Goal: Task Accomplishment & Management: Manage account settings

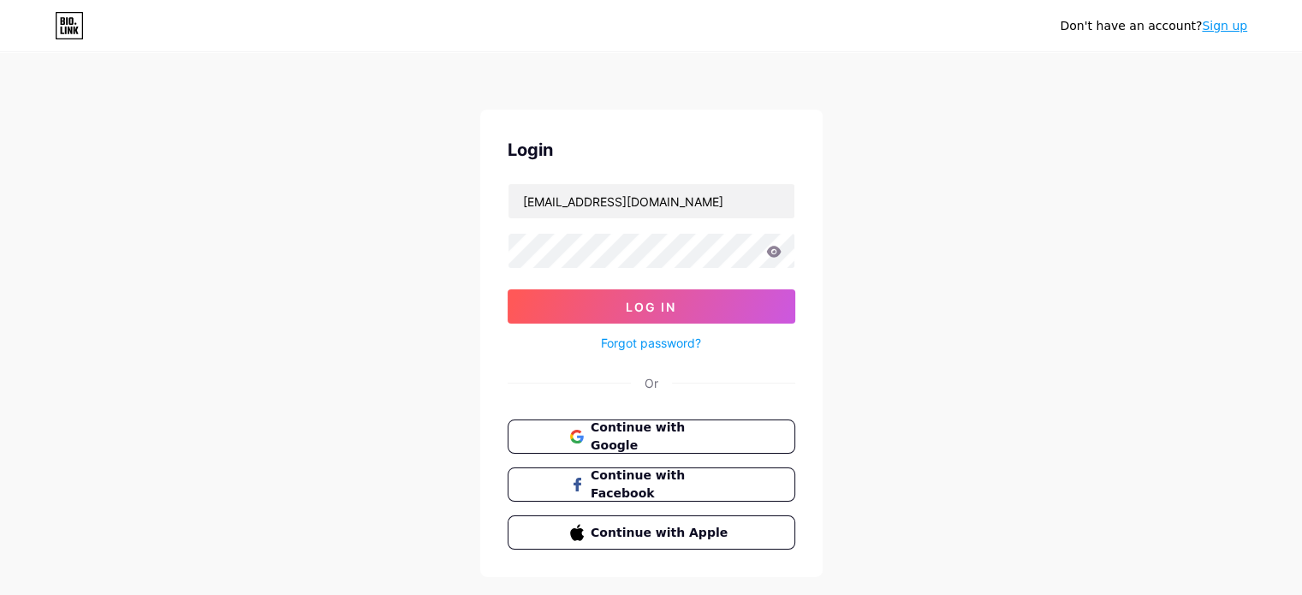
click at [553, 271] on form "[EMAIL_ADDRESS][DOMAIN_NAME] Log In Forgot password?" at bounding box center [652, 268] width 288 height 170
drag, startPoint x: 596, startPoint y: 199, endPoint x: 765, endPoint y: 209, distance: 169.0
click at [765, 209] on input "[EMAIL_ADDRESS][DOMAIN_NAME]" at bounding box center [652, 201] width 286 height 34
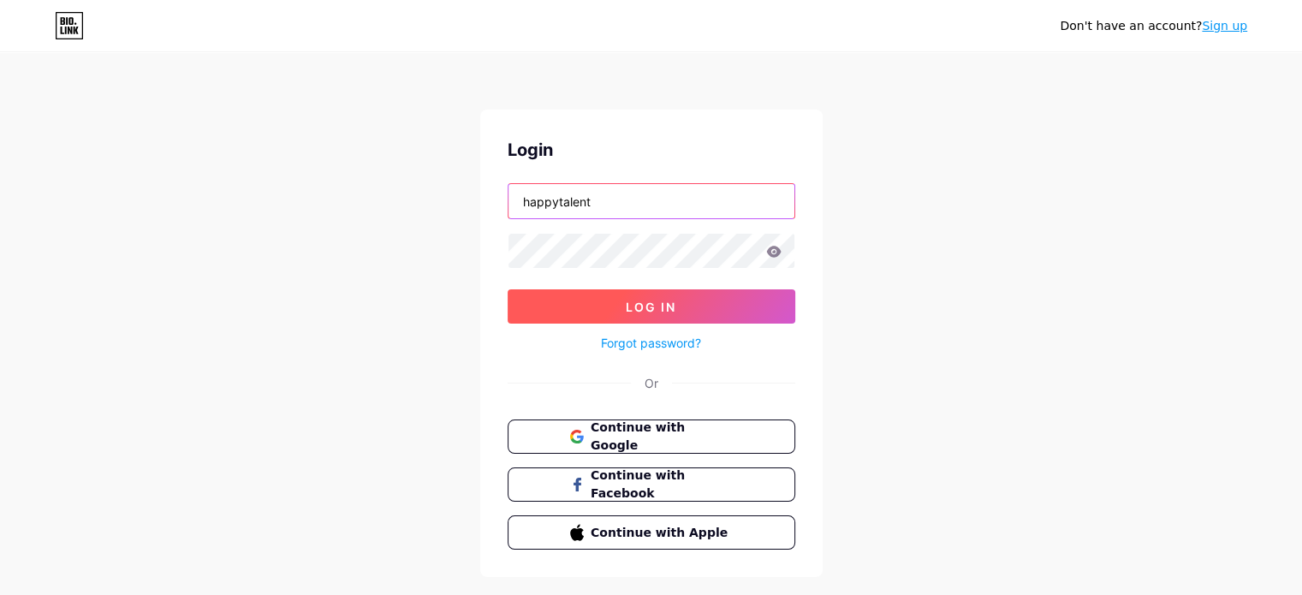
type input "happytalent"
click at [671, 304] on span "Log In" at bounding box center [651, 307] width 51 height 15
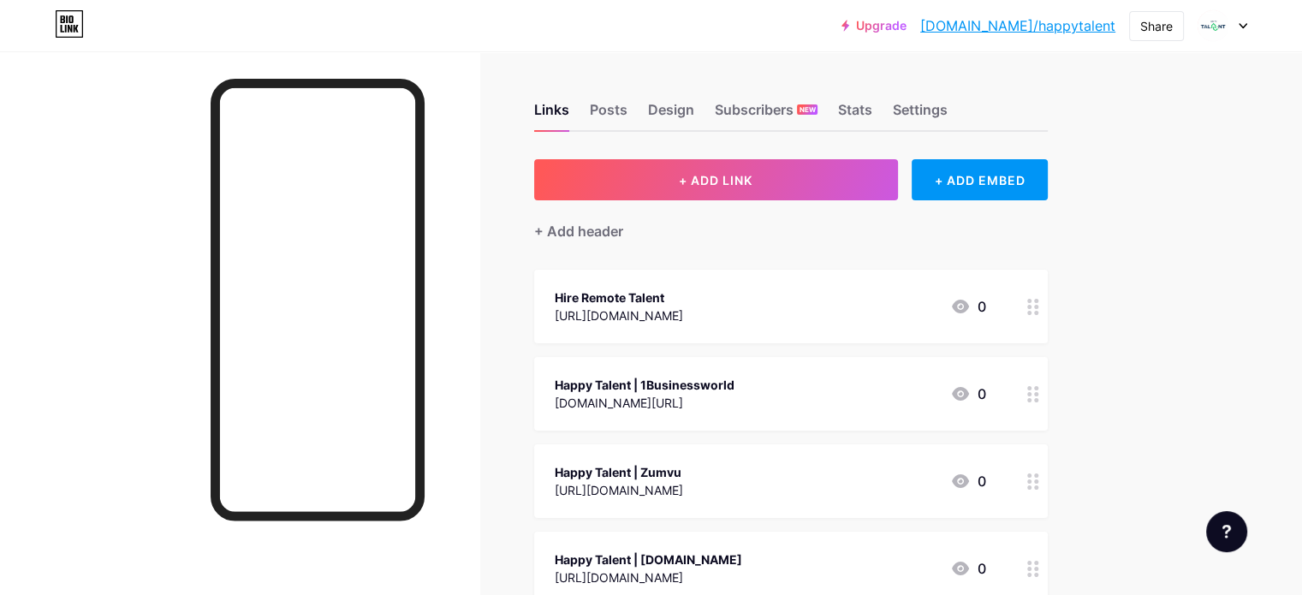
click at [683, 316] on div "[URL][DOMAIN_NAME]" at bounding box center [619, 316] width 128 height 18
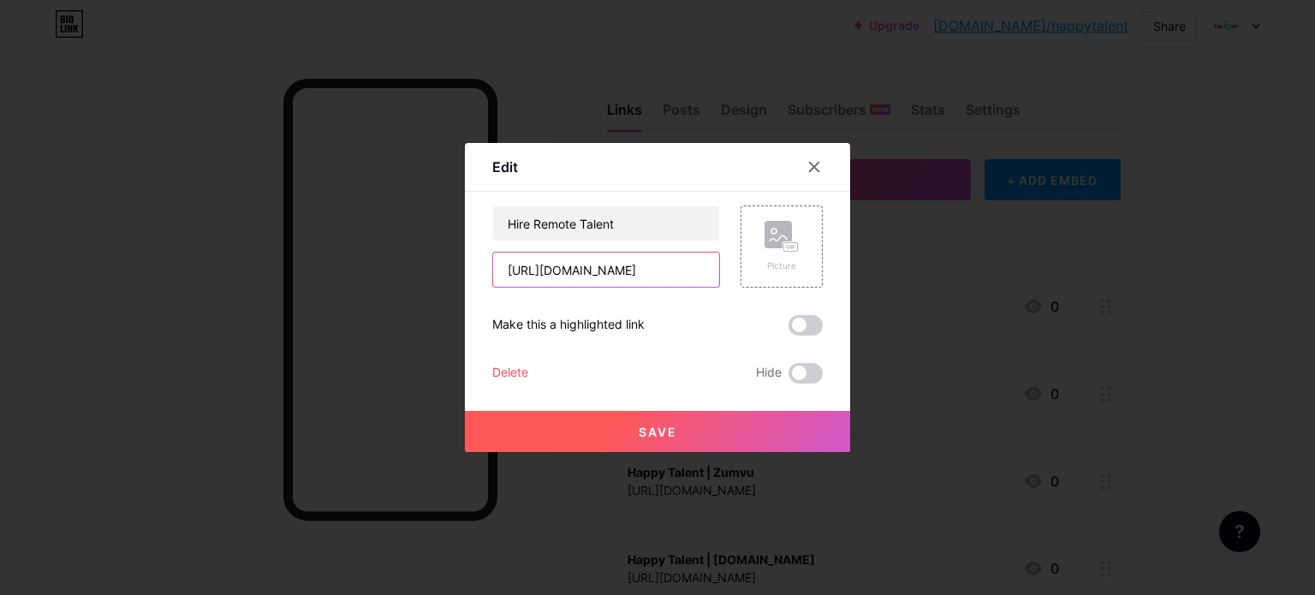
click at [637, 275] on input "[URL][DOMAIN_NAME]" at bounding box center [606, 270] width 226 height 34
paste input "appiertalent"
type input "[URL][DOMAIN_NAME]"
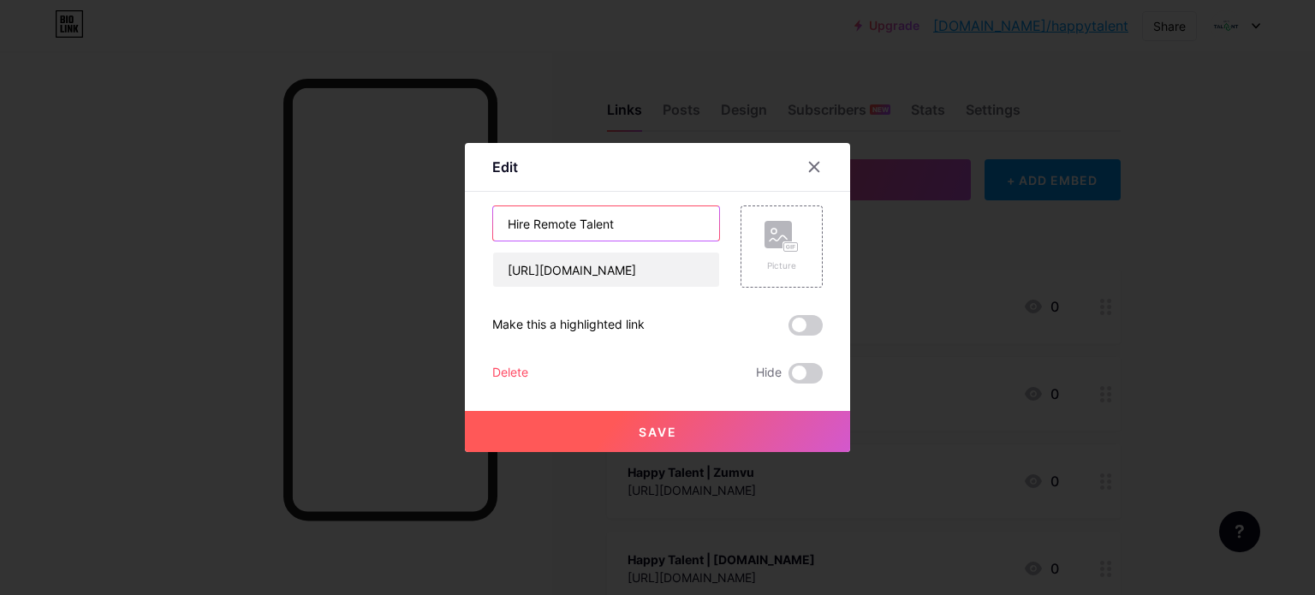
click at [523, 229] on input "Hire Remote Talent" at bounding box center [606, 223] width 226 height 34
type input "Hire LATAM Remote Talent"
click at [688, 426] on button "Save" at bounding box center [657, 431] width 385 height 41
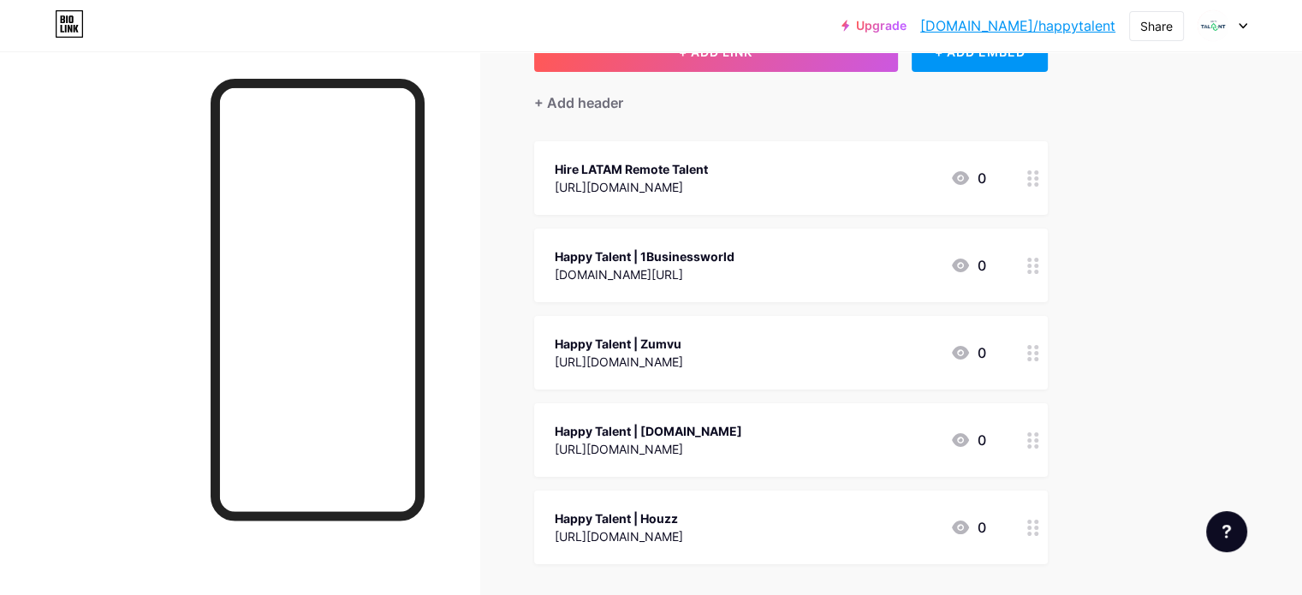
scroll to position [135, 0]
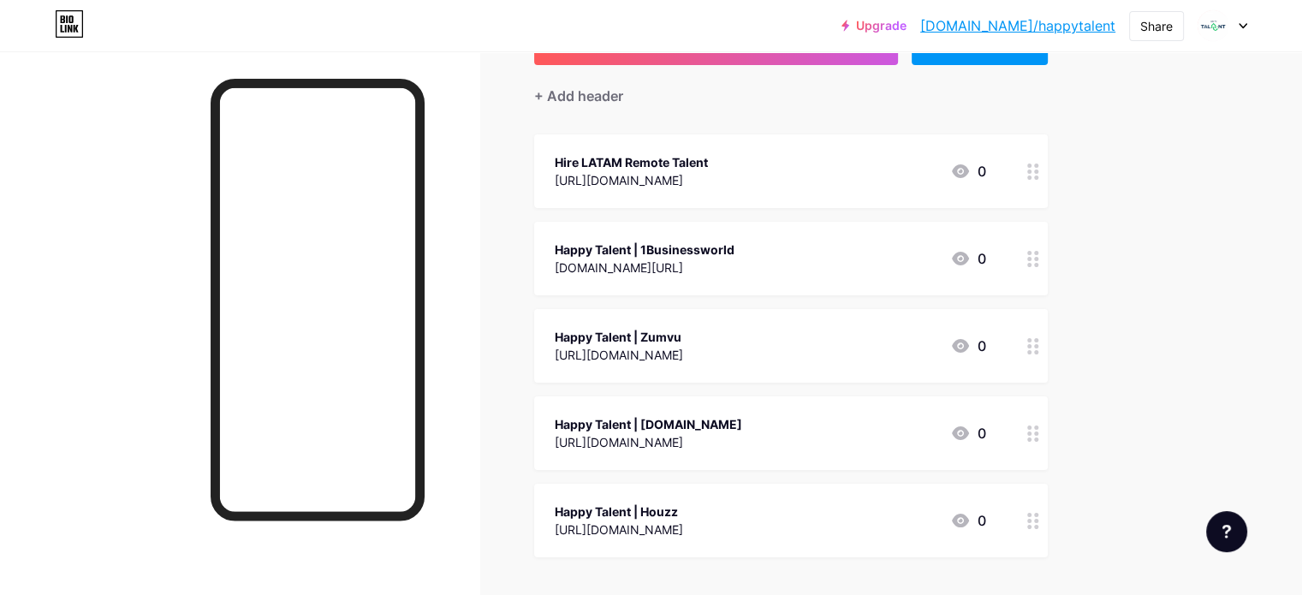
click at [735, 263] on div "[DOMAIN_NAME][URL]" at bounding box center [645, 268] width 180 height 18
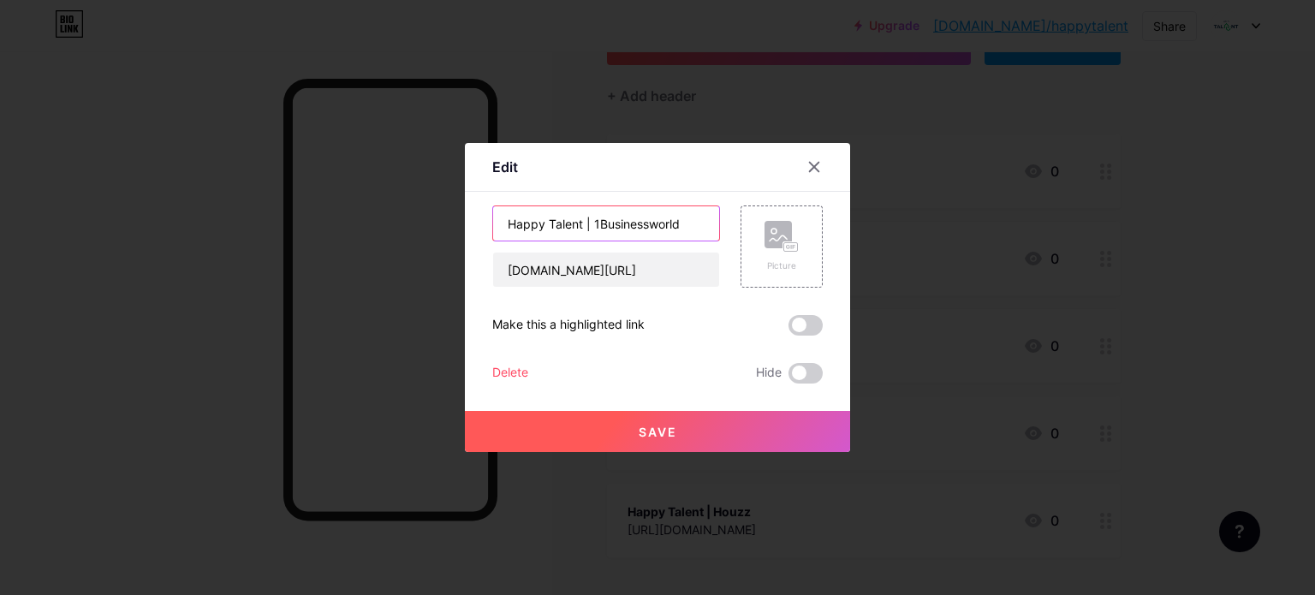
click at [533, 226] on input "Happy Talent | 1Businessworld" at bounding box center [606, 223] width 226 height 34
type input "Happier Talent | 1Businessworld"
click at [627, 426] on button "Save" at bounding box center [657, 431] width 385 height 41
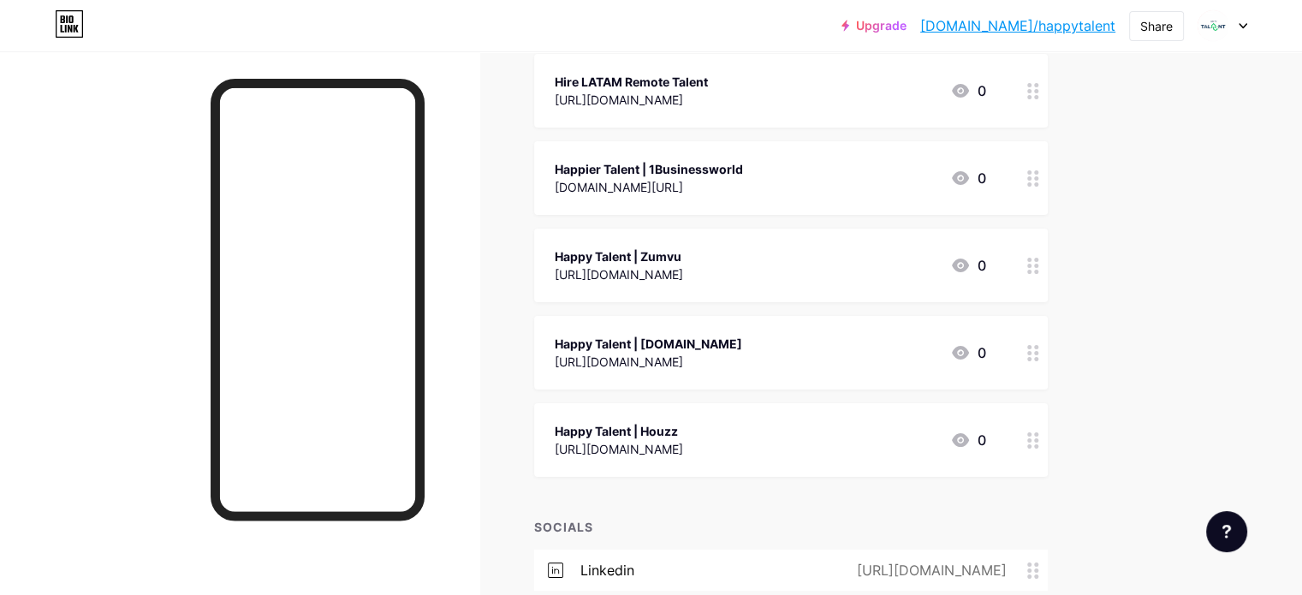
scroll to position [216, 0]
click at [683, 266] on div "[URL][DOMAIN_NAME]" at bounding box center [619, 274] width 128 height 18
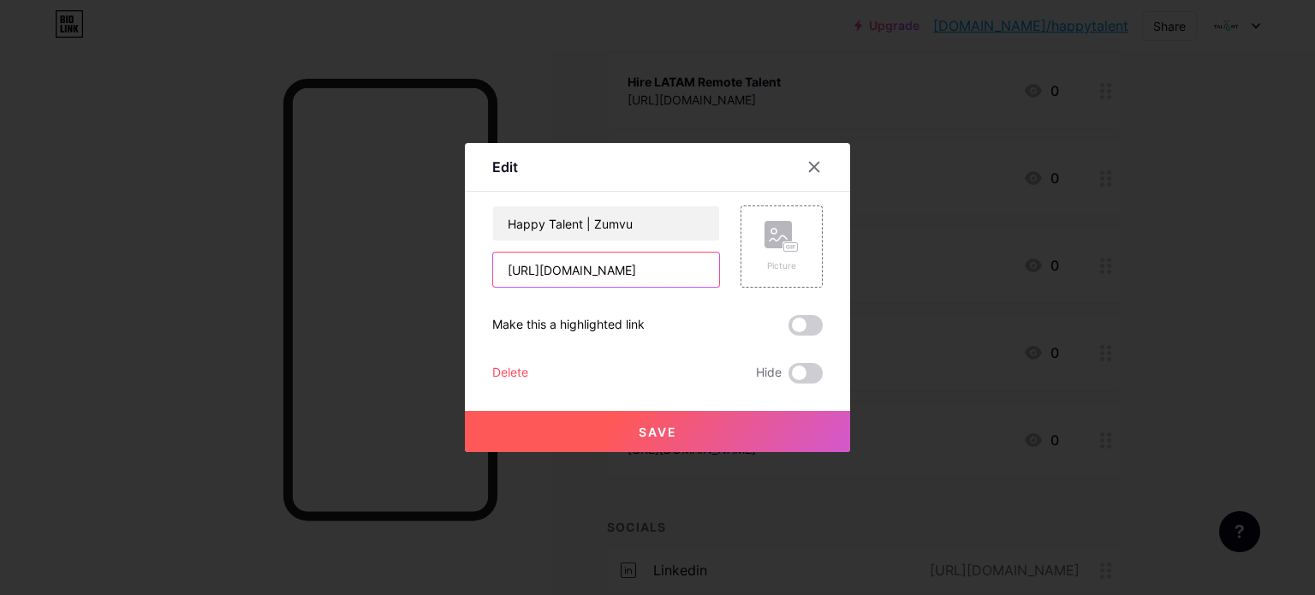
click at [650, 277] on input "[URL][DOMAIN_NAME]" at bounding box center [606, 270] width 226 height 34
click at [637, 275] on input "[URL][DOMAIN_NAME]" at bounding box center [606, 270] width 226 height 34
paste input "ier"
type input "[URL][DOMAIN_NAME]"
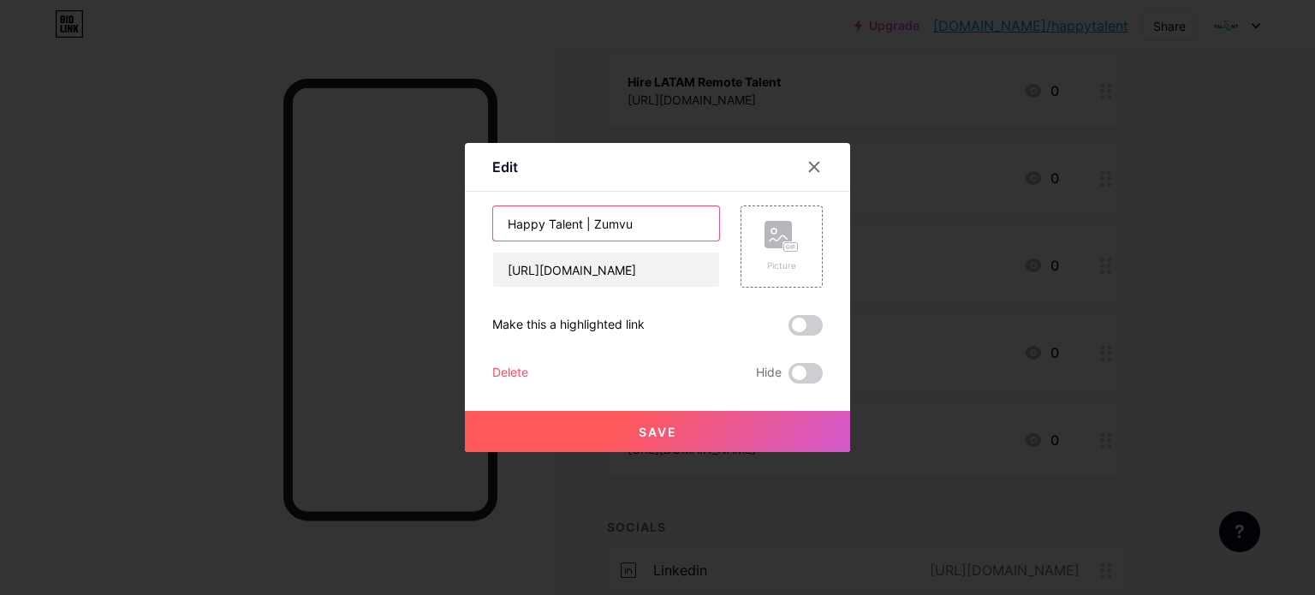
click at [537, 236] on input "Happy Talent | Zumvu" at bounding box center [606, 223] width 226 height 34
type input "Happier Talent | Zumvu"
click at [680, 424] on button "Save" at bounding box center [657, 431] width 385 height 41
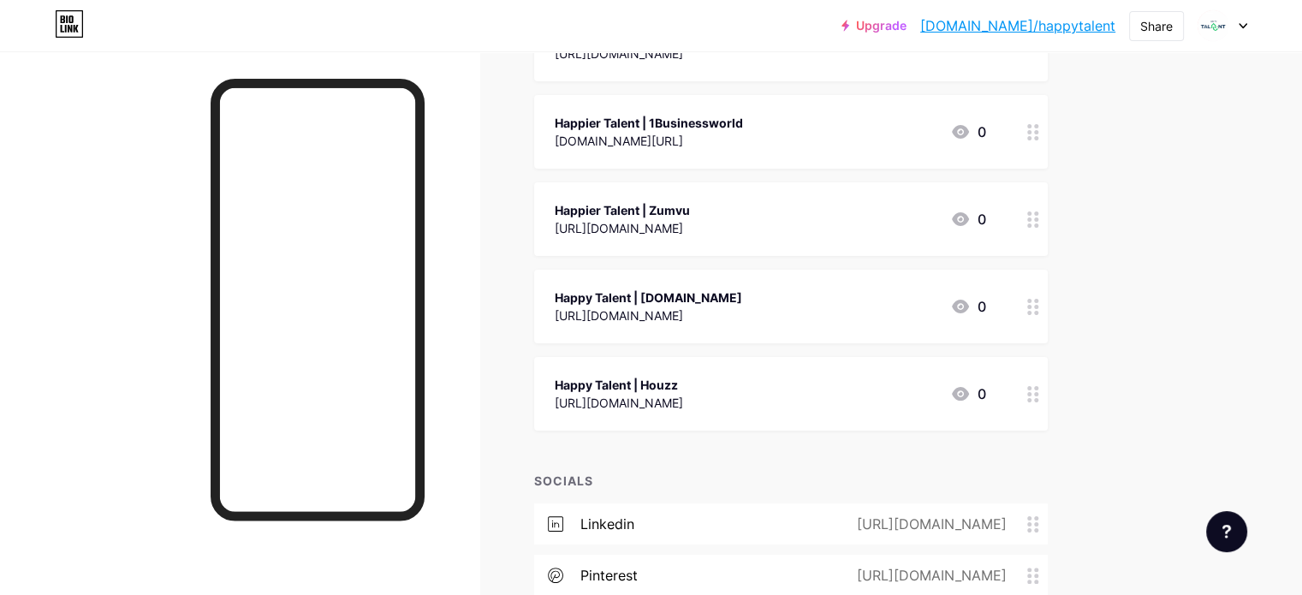
scroll to position [264, 0]
click at [734, 301] on div "Happy Talent | [DOMAIN_NAME]" at bounding box center [649, 296] width 188 height 18
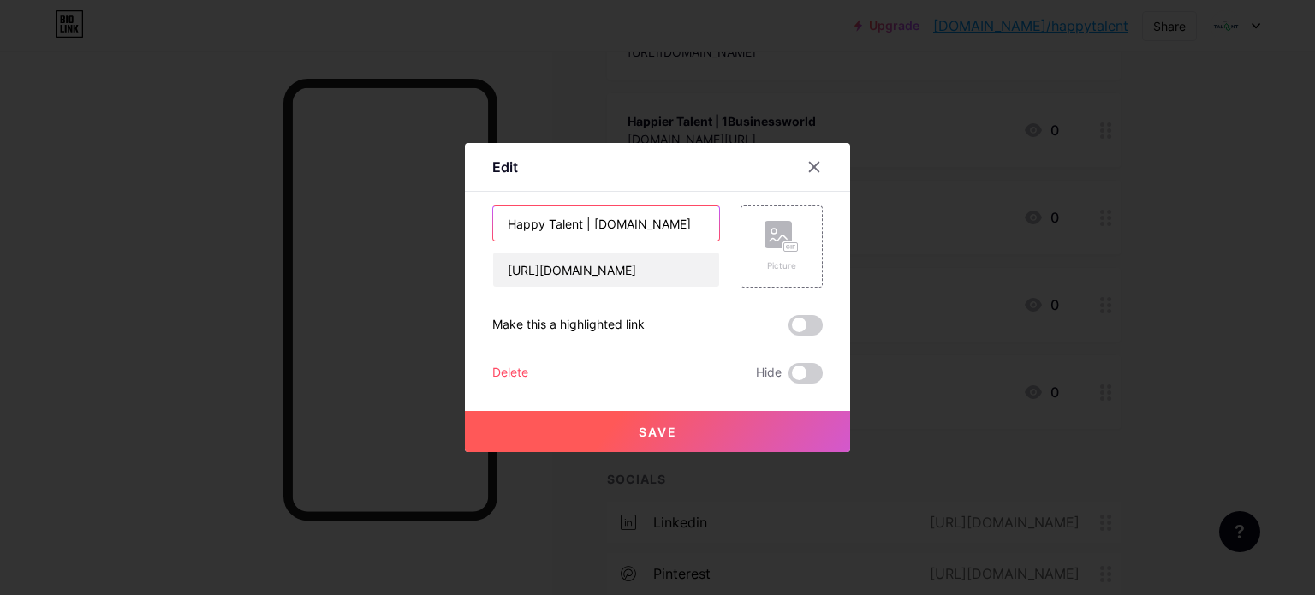
click at [533, 223] on input "Happy Talent | [DOMAIN_NAME]" at bounding box center [606, 223] width 226 height 34
type input "Happier Talent | [DOMAIN_NAME]"
click at [640, 429] on span "Save" at bounding box center [658, 432] width 39 height 15
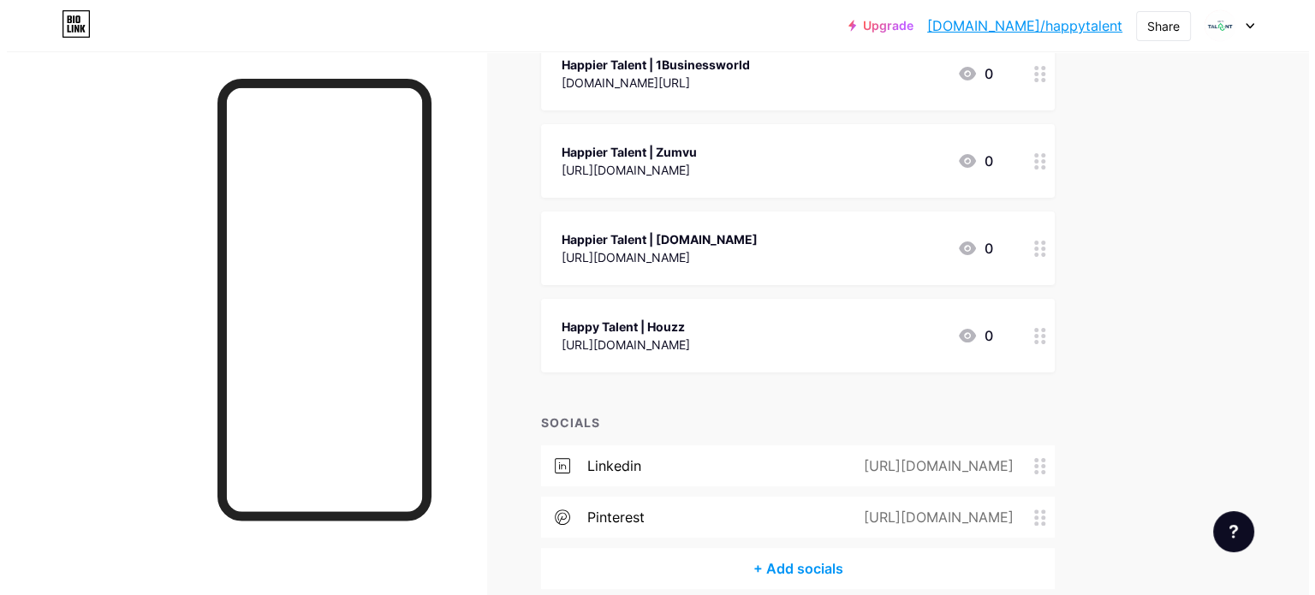
scroll to position [321, 0]
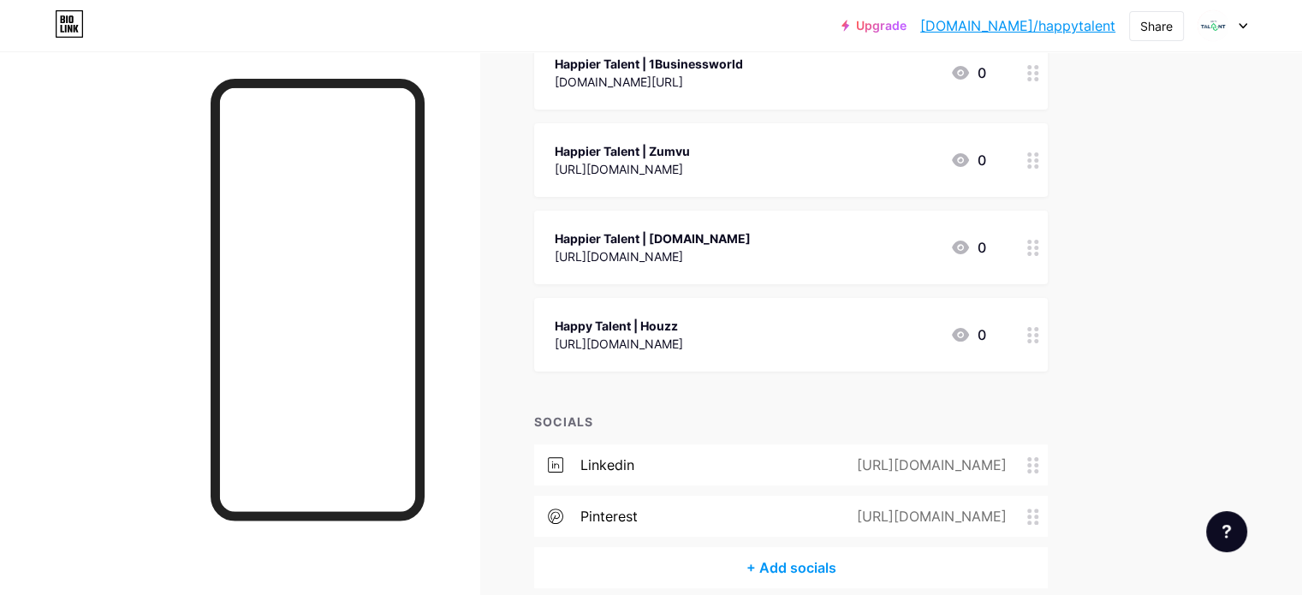
click at [683, 330] on div "Happy Talent | Houzz" at bounding box center [619, 326] width 128 height 18
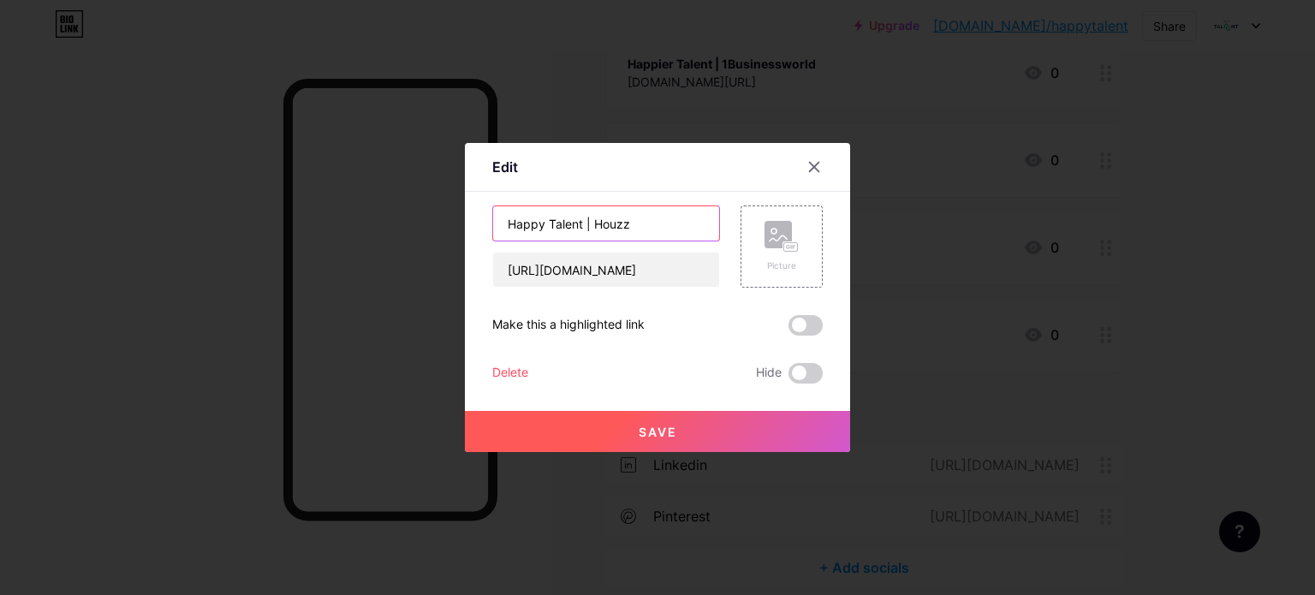
click at [534, 229] on input "Happy Talent | Houzz" at bounding box center [606, 223] width 226 height 34
type input "Happier Talent | Houzz"
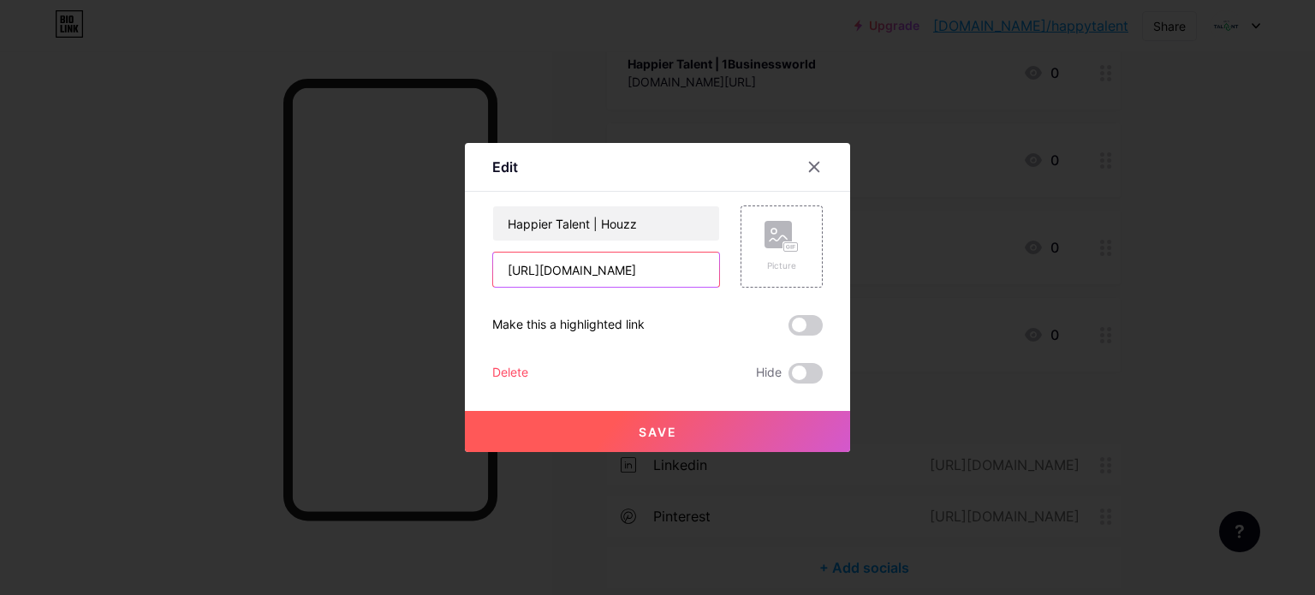
click at [601, 260] on input "[URL][DOMAIN_NAME]" at bounding box center [606, 270] width 226 height 34
paste input "pro/happiertalent"
type input "[URL][DOMAIN_NAME]"
click at [651, 439] on button "Save" at bounding box center [657, 431] width 385 height 41
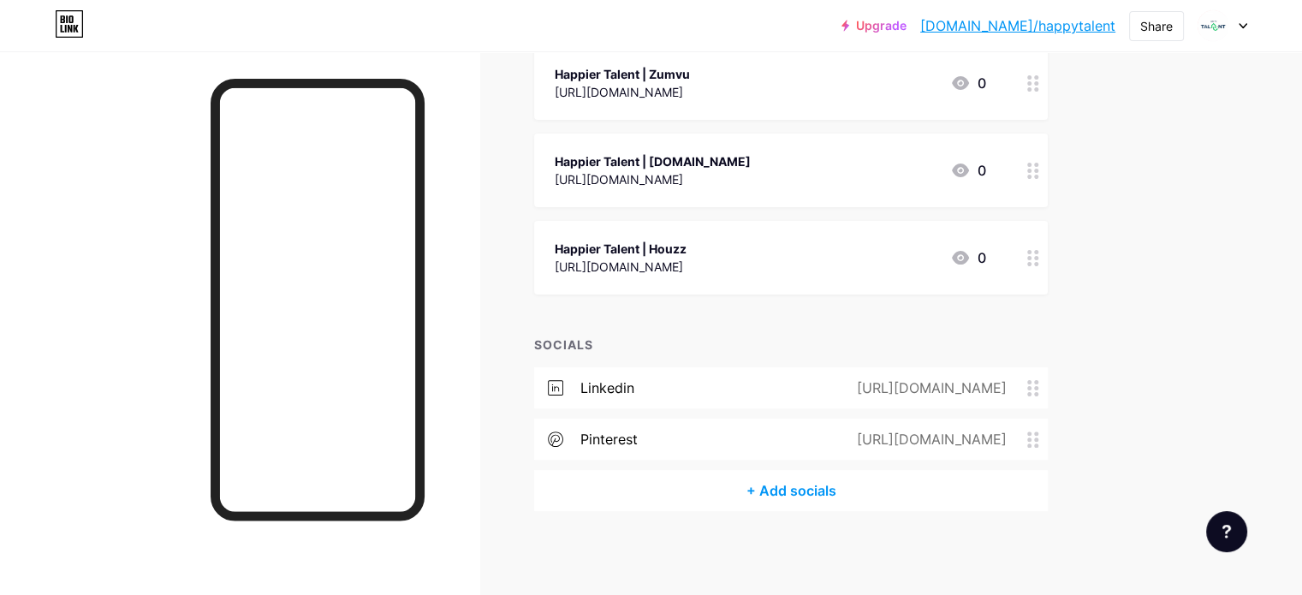
scroll to position [397, 0]
click at [1027, 440] on div "[URL][DOMAIN_NAME]" at bounding box center [929, 440] width 198 height 21
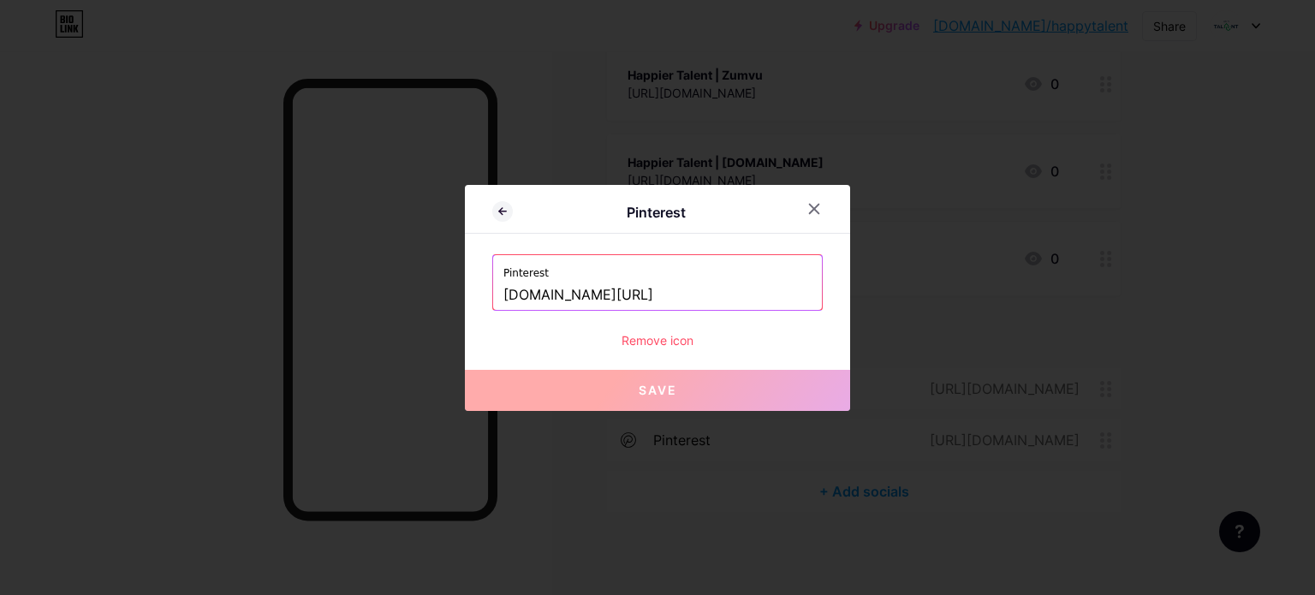
click at [666, 267] on label "Pinterest" at bounding box center [657, 268] width 308 height 26
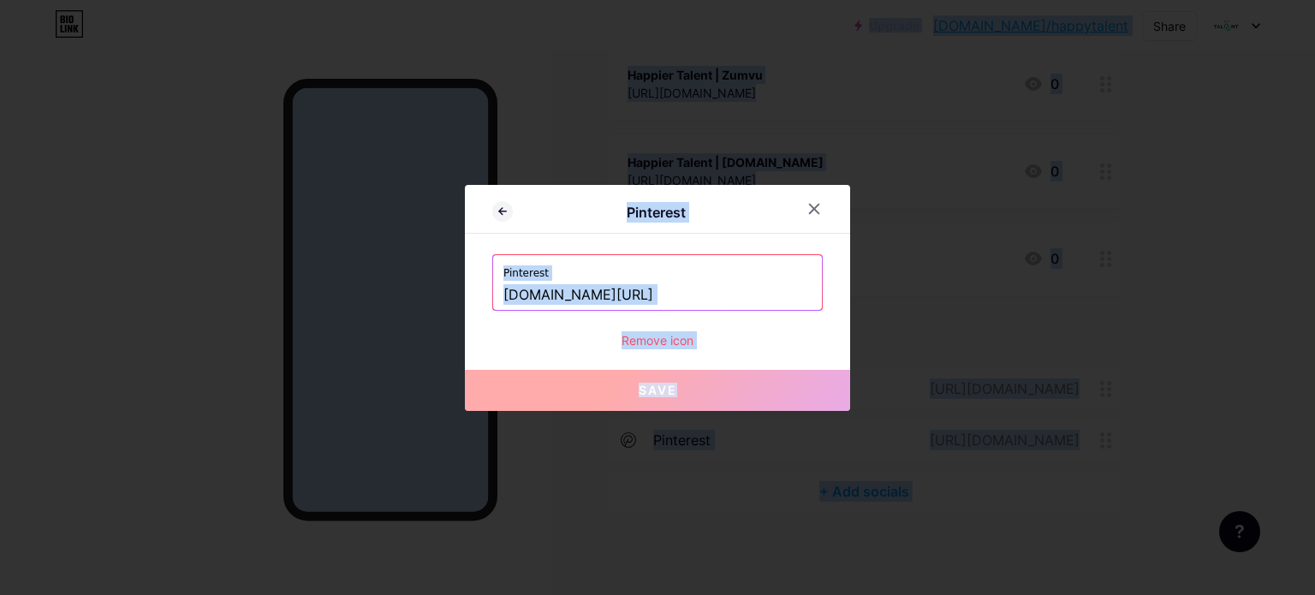
click at [664, 298] on input "[DOMAIN_NAME][URL]" at bounding box center [657, 295] width 308 height 29
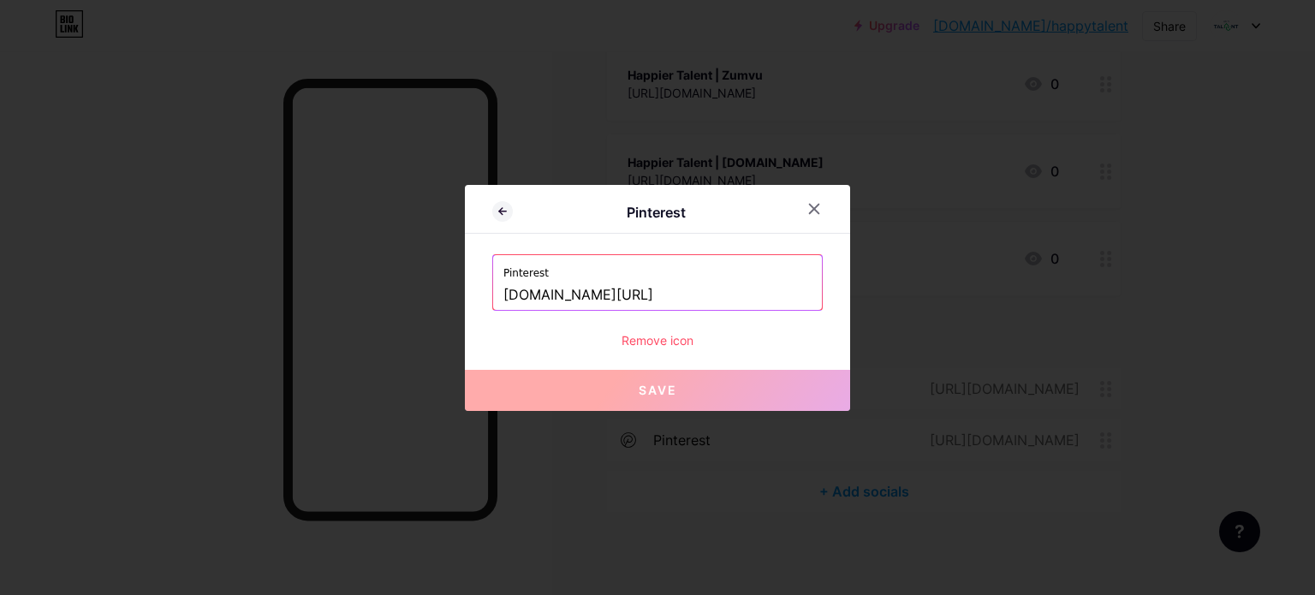
paste input "[URL][DOMAIN_NAME]"
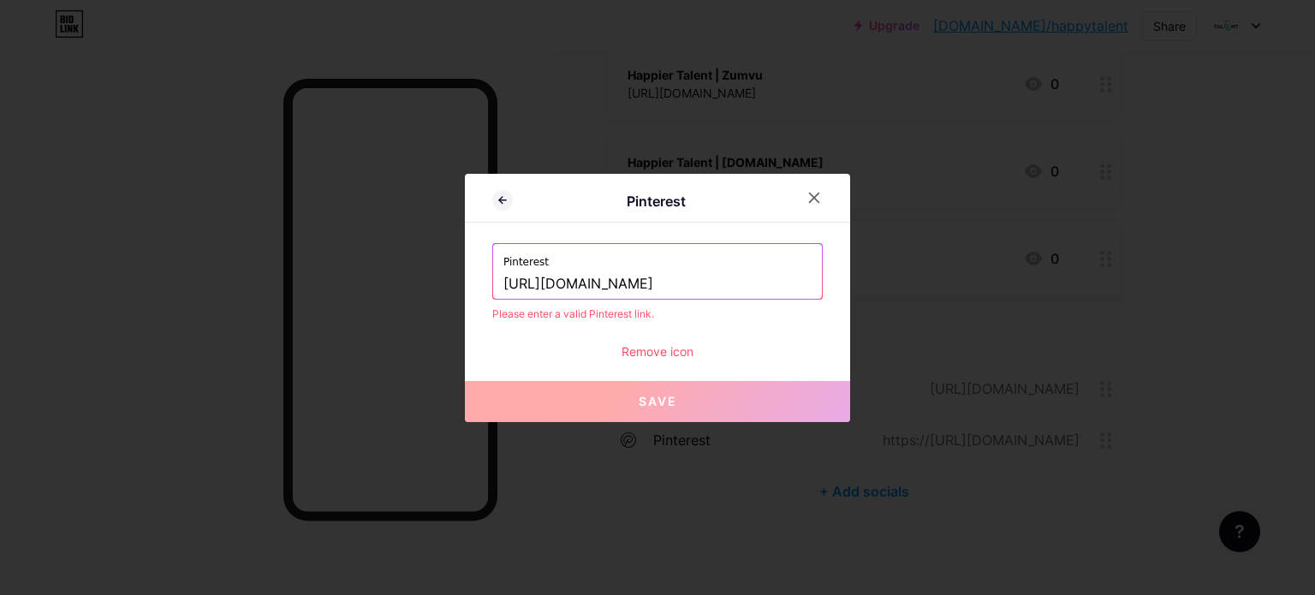
click at [558, 290] on input "[URL][DOMAIN_NAME]" at bounding box center [657, 284] width 308 height 29
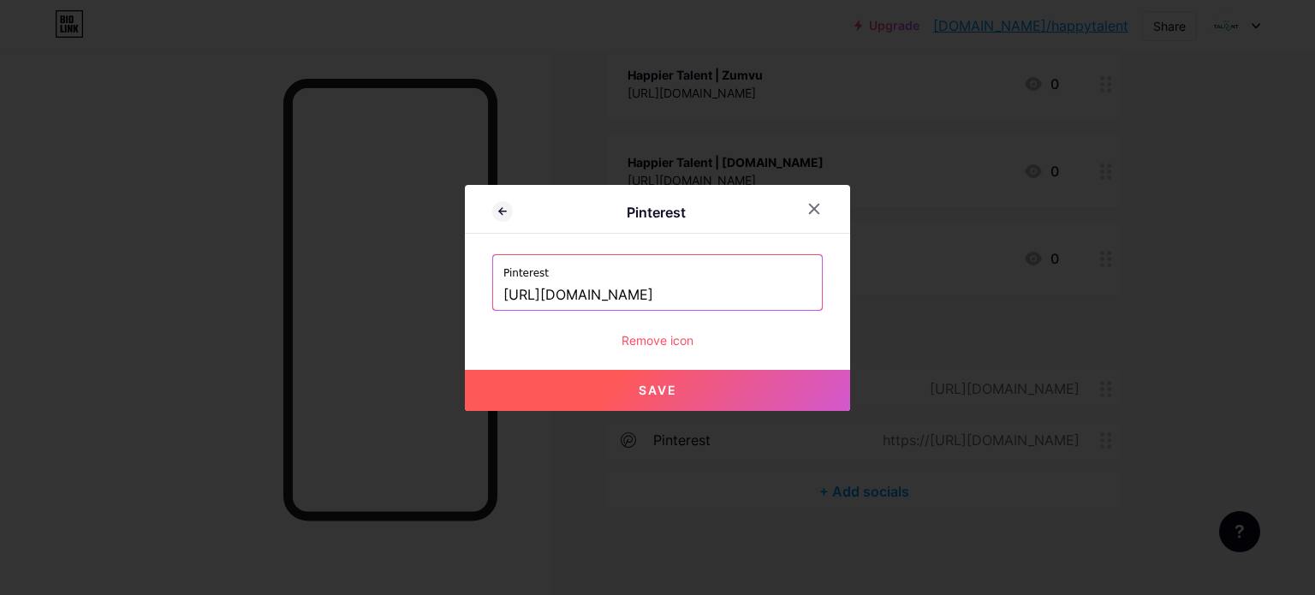
type input "[URL][DOMAIN_NAME]"
click at [579, 382] on button "Save" at bounding box center [657, 390] width 385 height 41
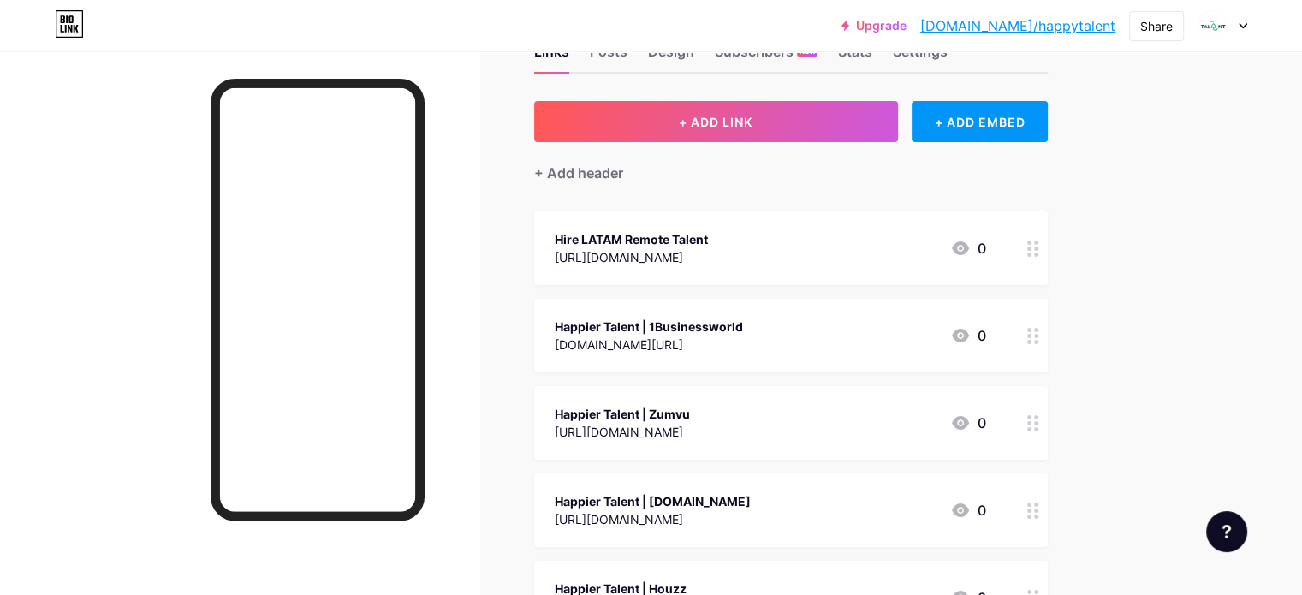
scroll to position [0, 0]
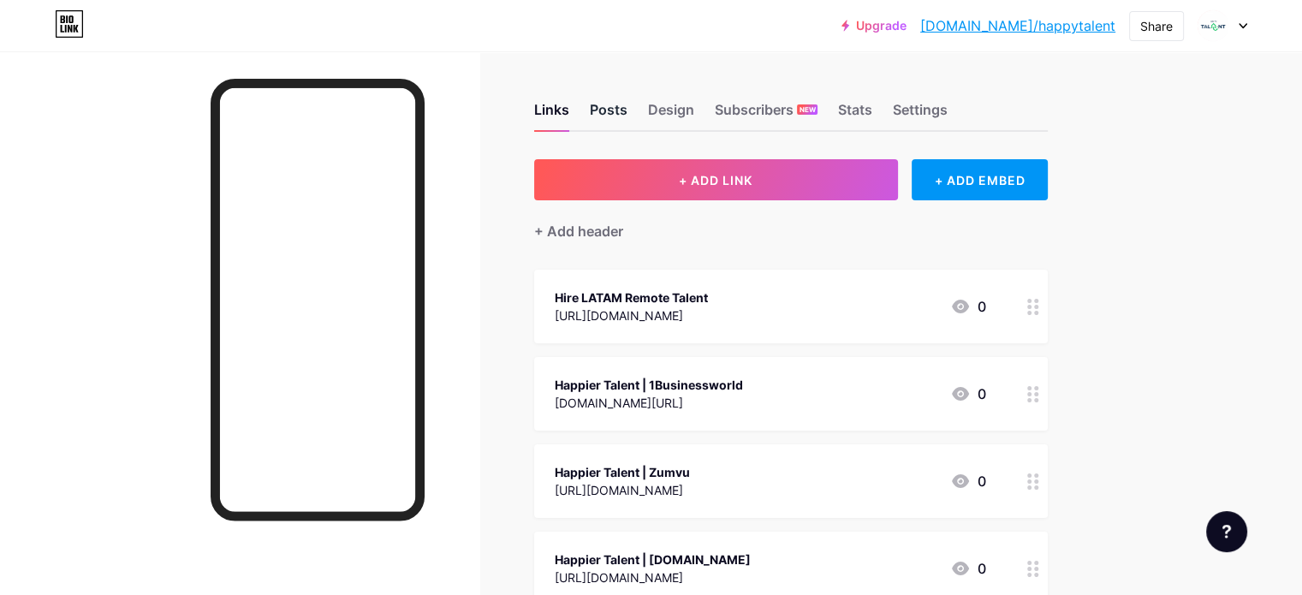
click at [628, 116] on div "Posts" at bounding box center [609, 114] width 38 height 31
click at [694, 116] on div "Design" at bounding box center [671, 114] width 46 height 31
click at [948, 110] on div "Settings" at bounding box center [920, 114] width 55 height 31
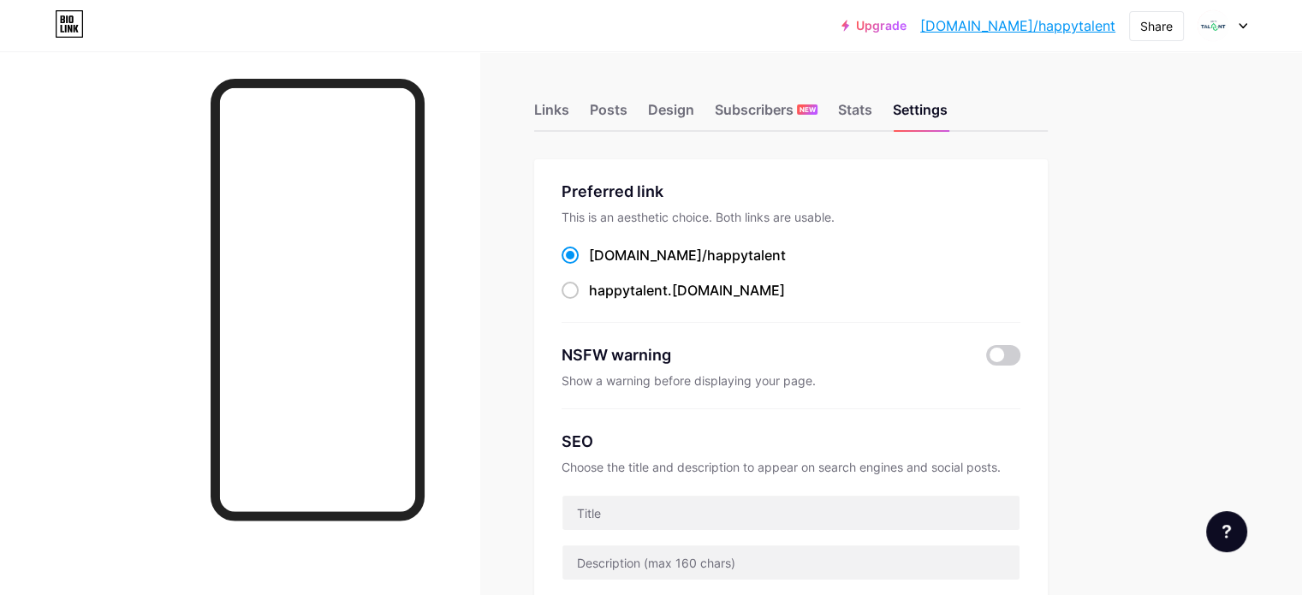
click at [801, 188] on div "Preferred link" at bounding box center [791, 191] width 459 height 23
click at [805, 223] on div "Preferred link This is an aesthetic choice. Both links are usable. [DOMAIN_NAME…" at bounding box center [791, 251] width 459 height 143
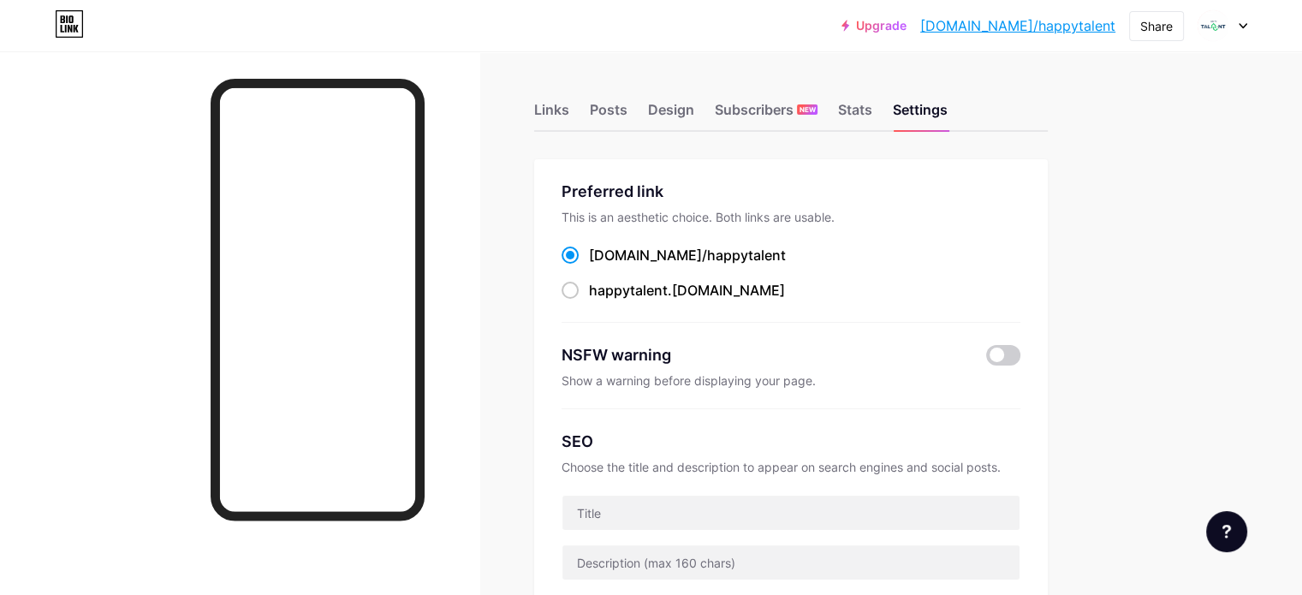
click at [838, 205] on div "Preferred link This is an aesthetic choice. Both links are usable. [DOMAIN_NAME…" at bounding box center [791, 251] width 459 height 143
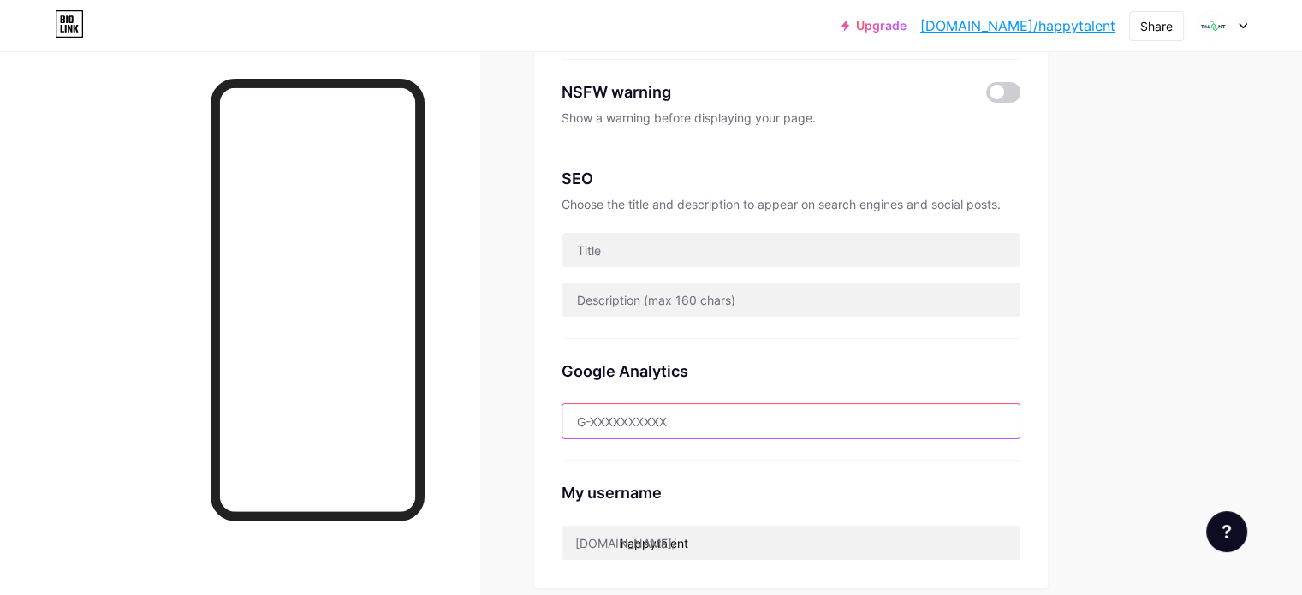
click at [771, 410] on input "text" at bounding box center [791, 421] width 457 height 34
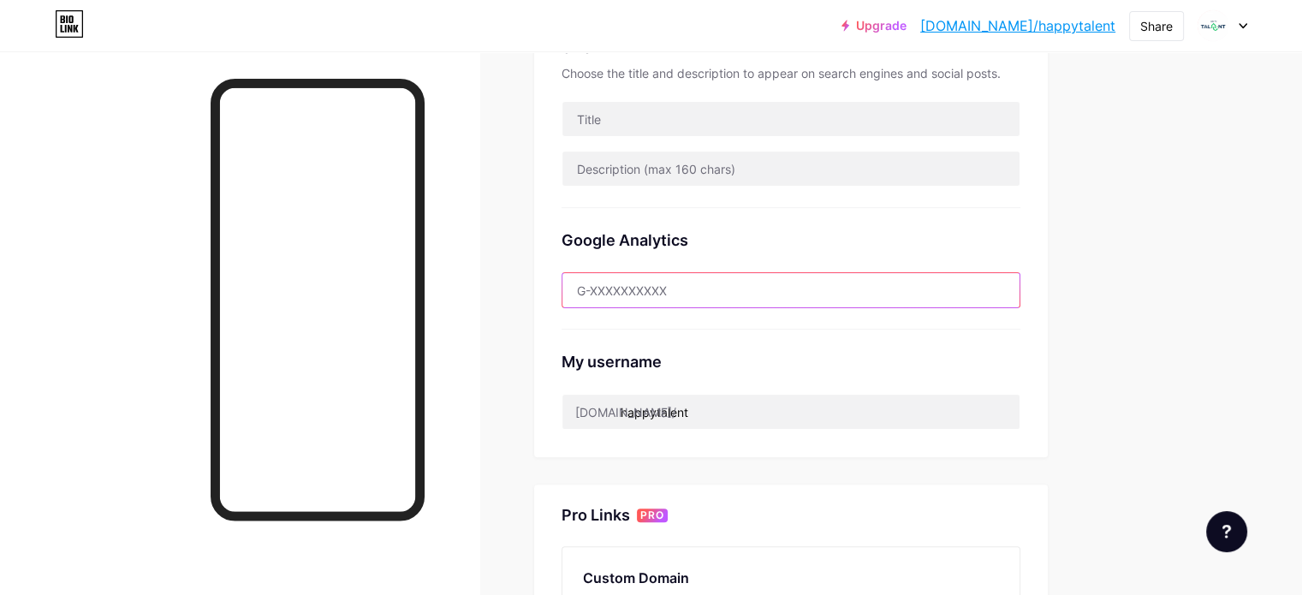
scroll to position [397, 0]
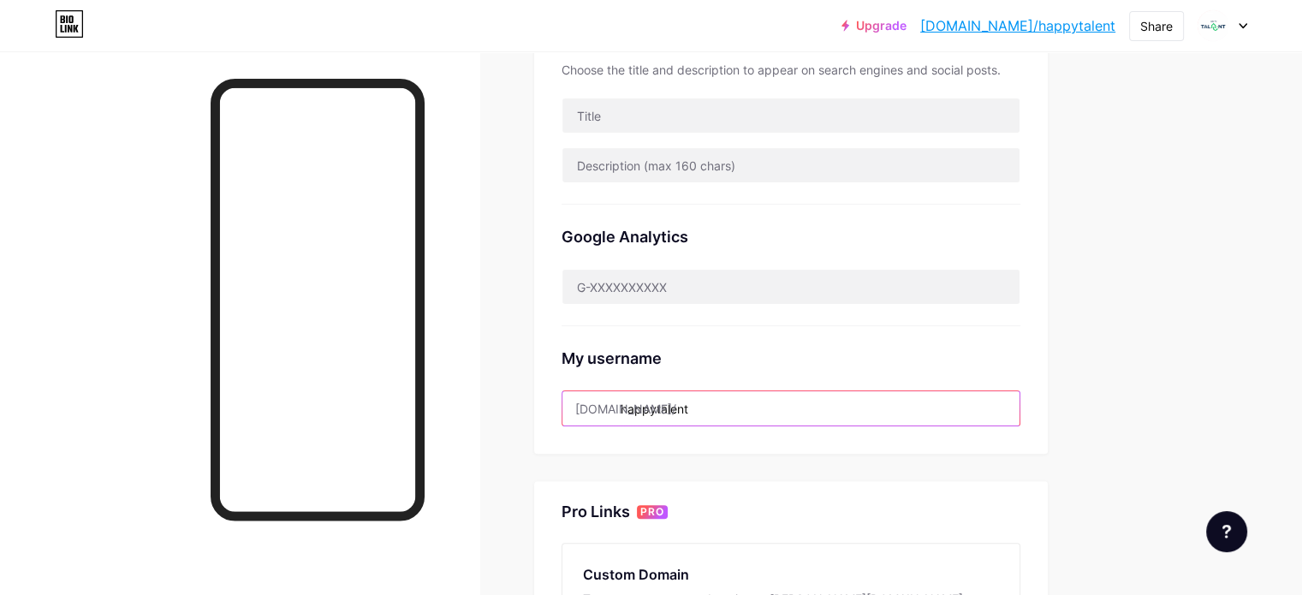
click at [771, 409] on input "happytalent" at bounding box center [791, 408] width 457 height 34
click at [798, 405] on input "happytalent" at bounding box center [791, 408] width 457 height 34
paste input "ier"
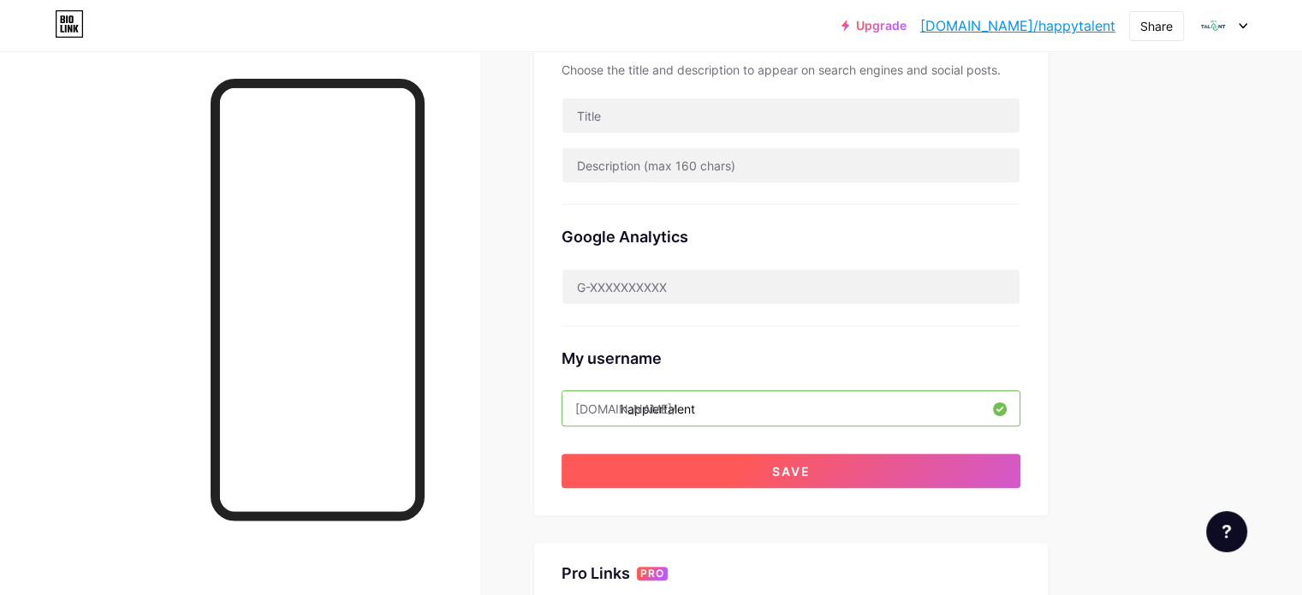
type input "happiertalent"
click at [824, 473] on button "Save" at bounding box center [791, 471] width 459 height 34
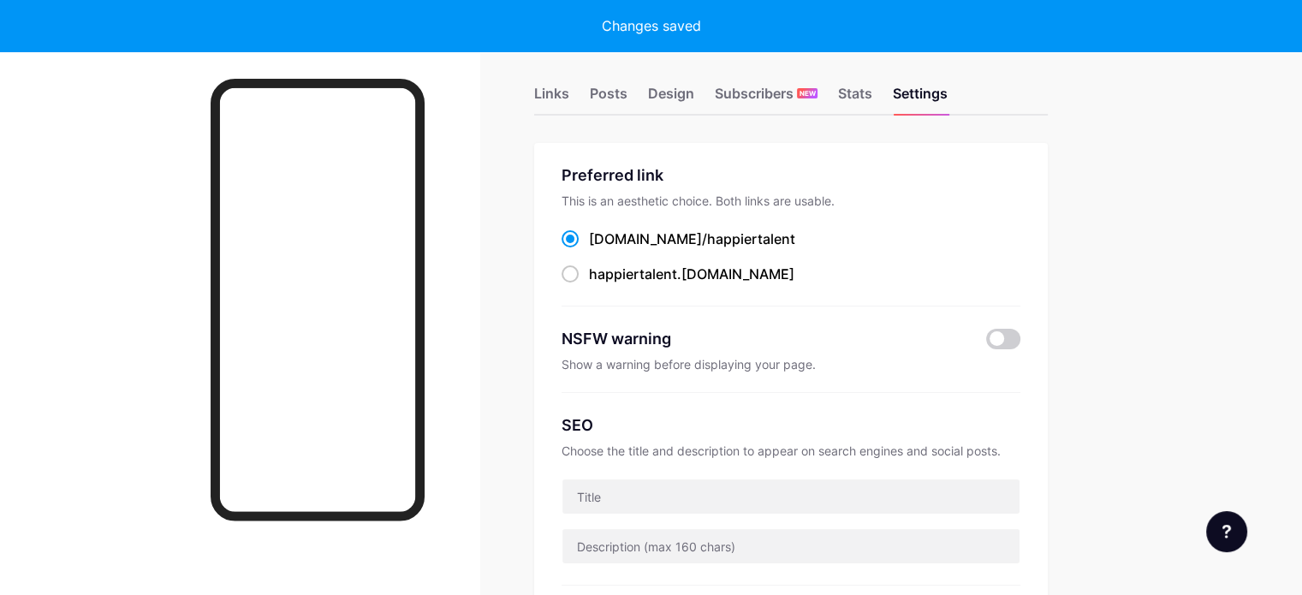
scroll to position [0, 0]
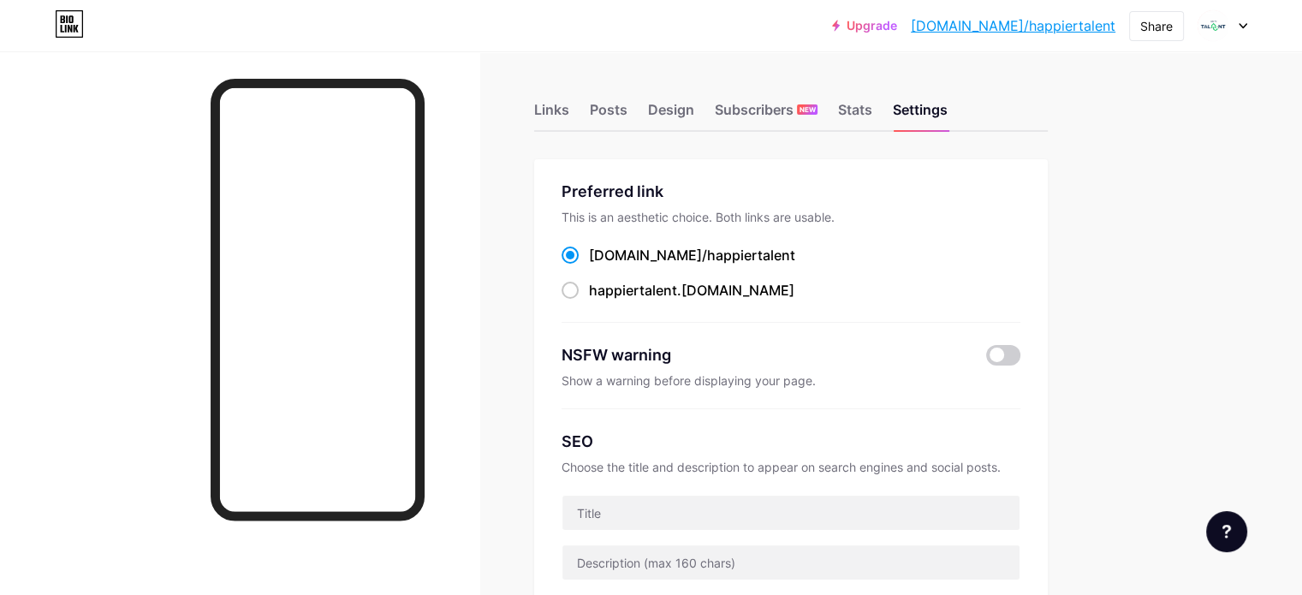
click at [1034, 27] on link "[DOMAIN_NAME]/happiertalent" at bounding box center [1013, 25] width 205 height 21
click at [694, 104] on div "Design" at bounding box center [671, 114] width 46 height 31
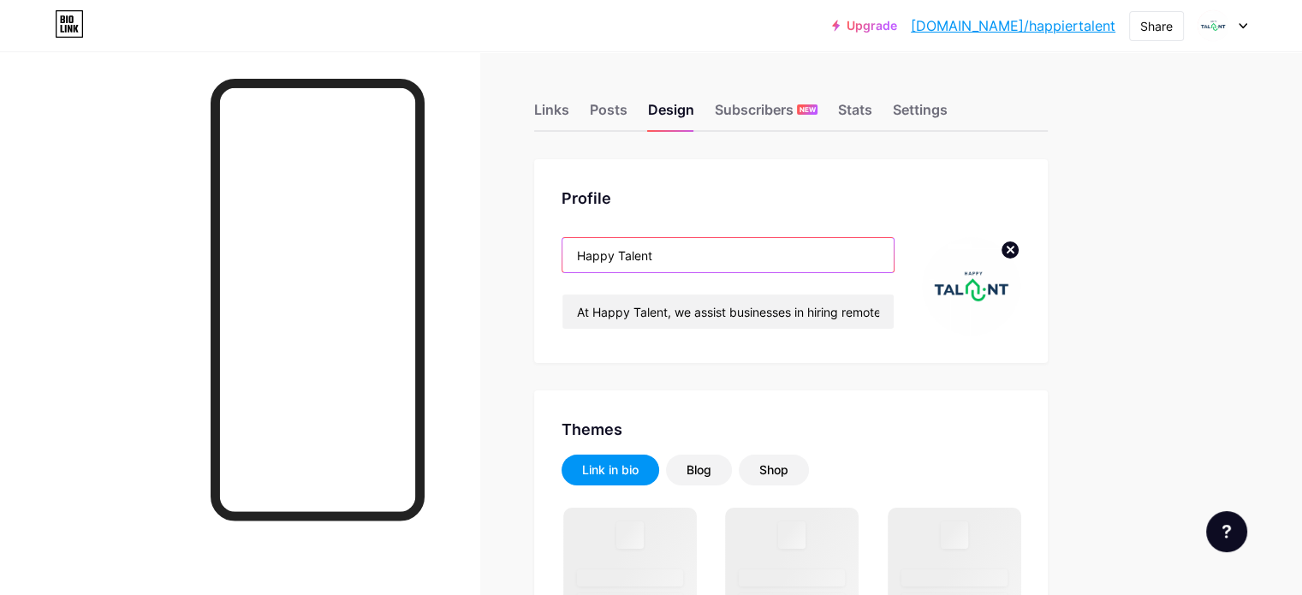
click at [788, 246] on input "Happy Talent" at bounding box center [728, 255] width 331 height 34
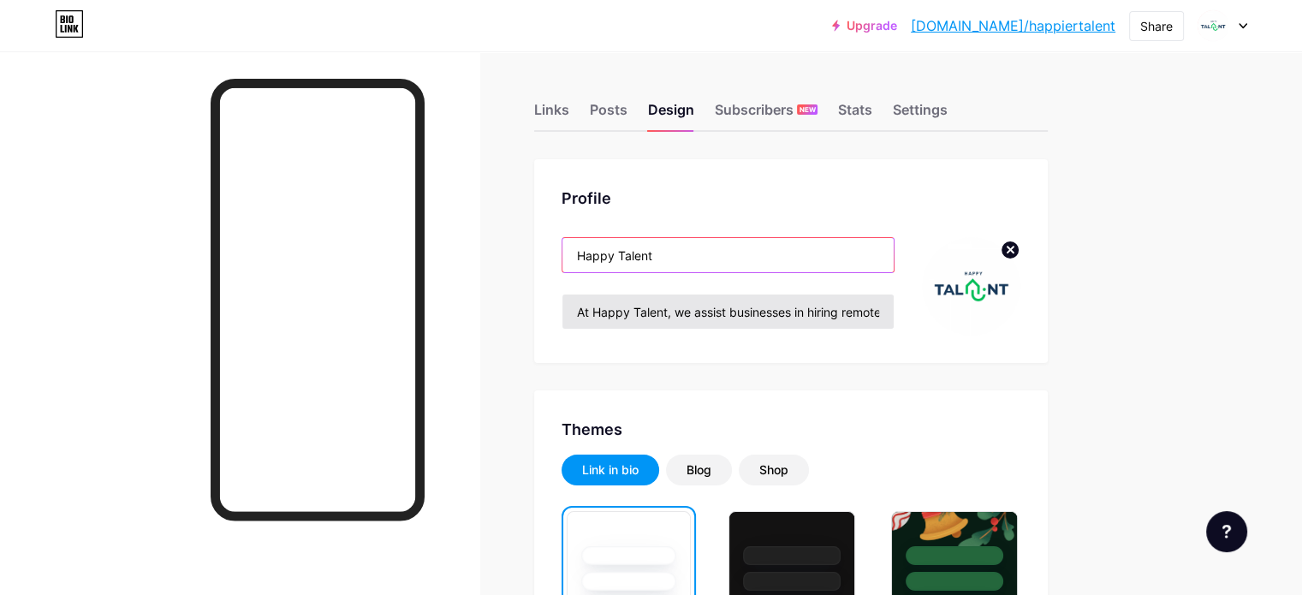
paste input "ier"
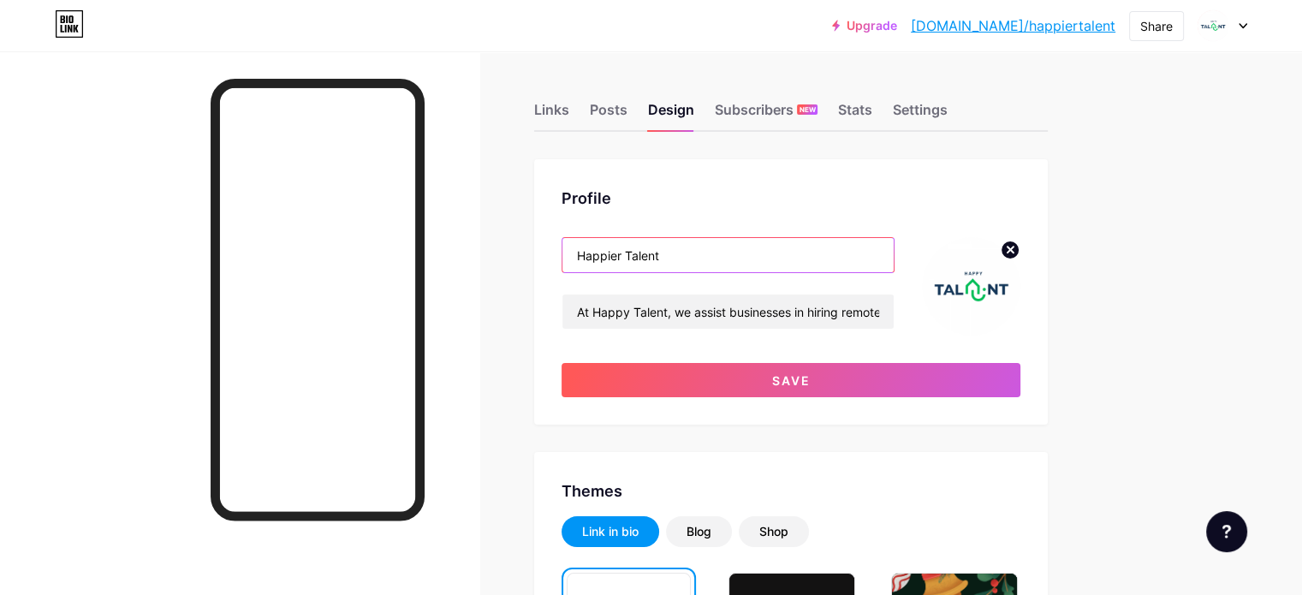
click at [678, 253] on input "Happier Talent" at bounding box center [728, 255] width 331 height 34
type input "Happier Talent"
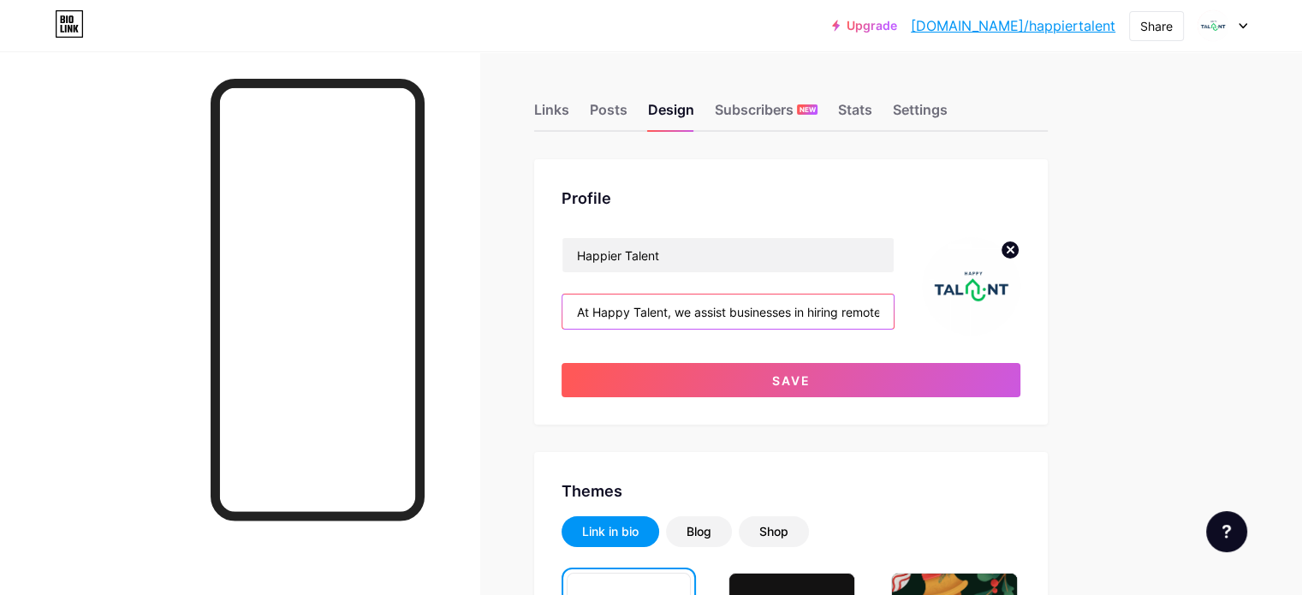
click at [684, 316] on input "At Happy Talent, we assist businesses in hiring remote talent from [GEOGRAPHIC_…" at bounding box center [728, 312] width 331 height 34
paste input "ier"
type input "At Happier Talent, we assist businesses in hiring remote talent from [GEOGRAPHI…"
click at [1021, 305] on img at bounding box center [971, 286] width 98 height 98
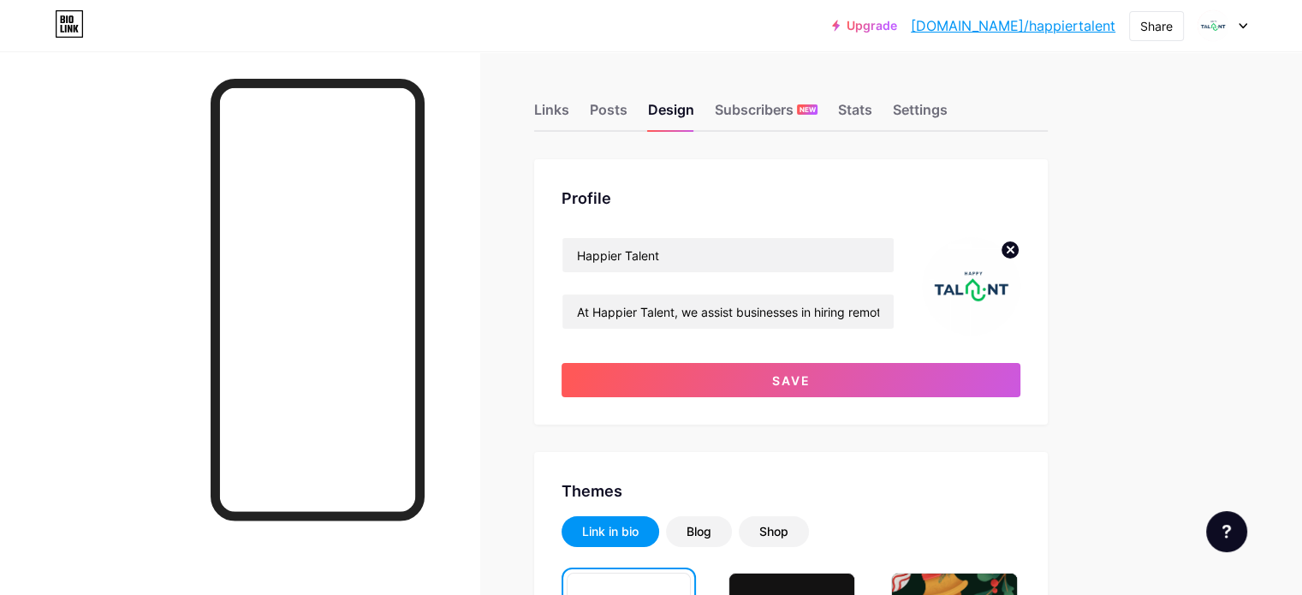
click at [1020, 253] on circle at bounding box center [1010, 250] width 19 height 19
click at [1021, 289] on input "file" at bounding box center [971, 286] width 98 height 98
type input "C:\fakepath\Happier Talent Logos.jpg"
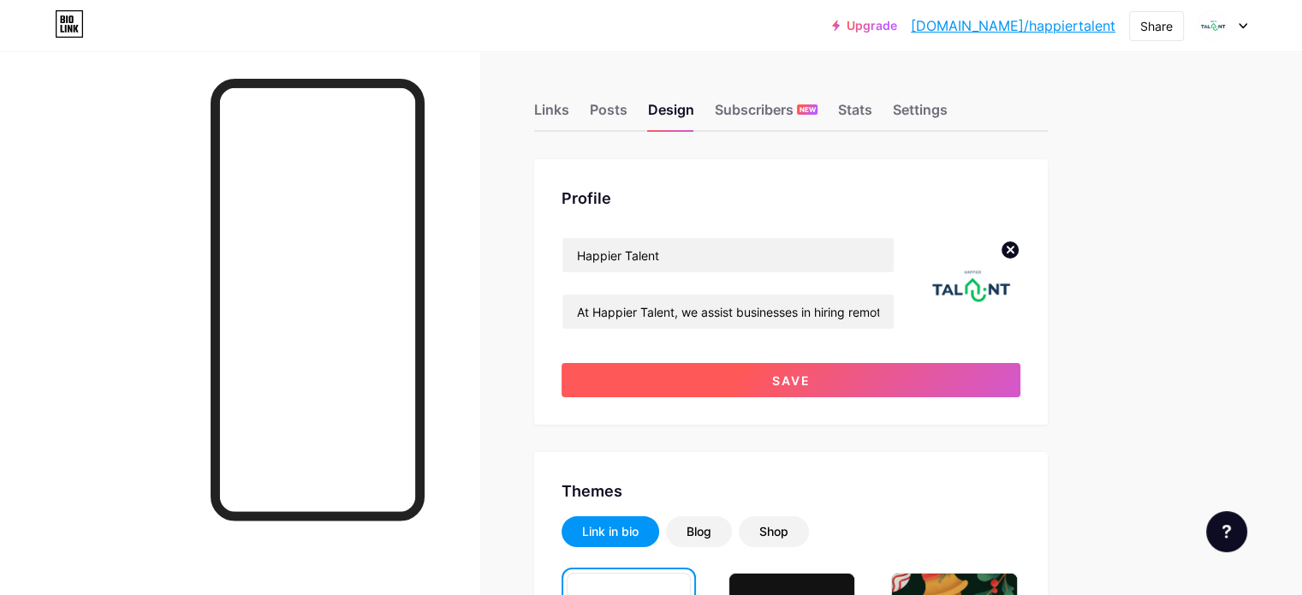
click at [875, 387] on button "Save" at bounding box center [791, 380] width 459 height 34
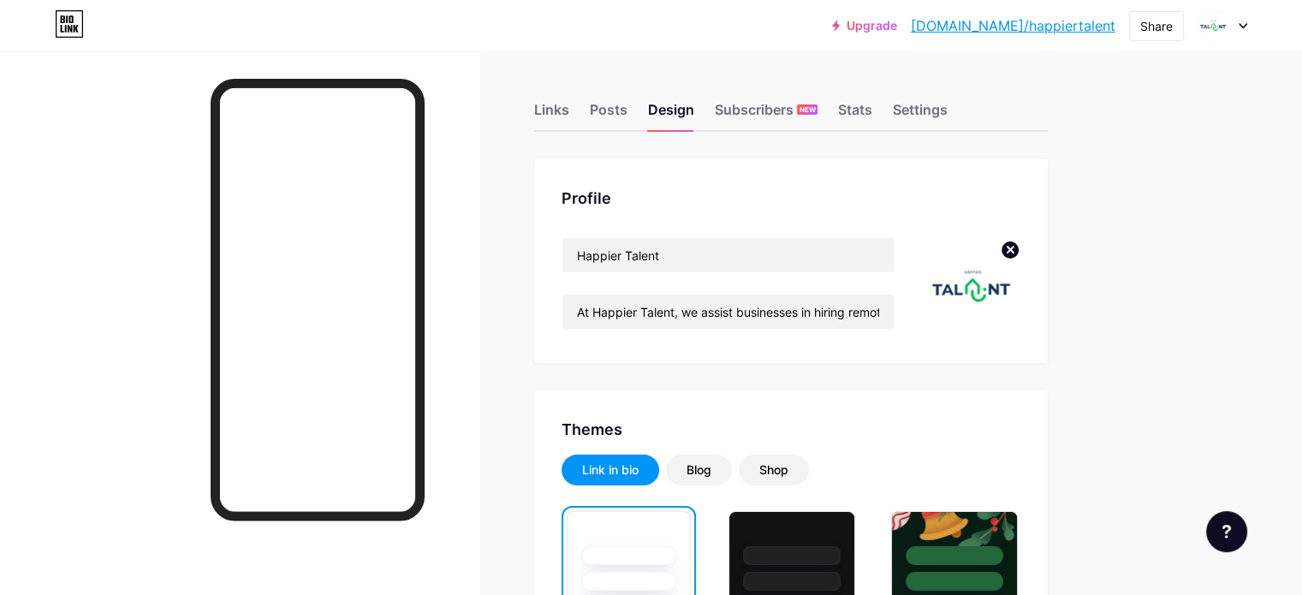
click at [1072, 18] on link "[DOMAIN_NAME]/happiertalent" at bounding box center [1013, 25] width 205 height 21
